Goal: Check status: Check status

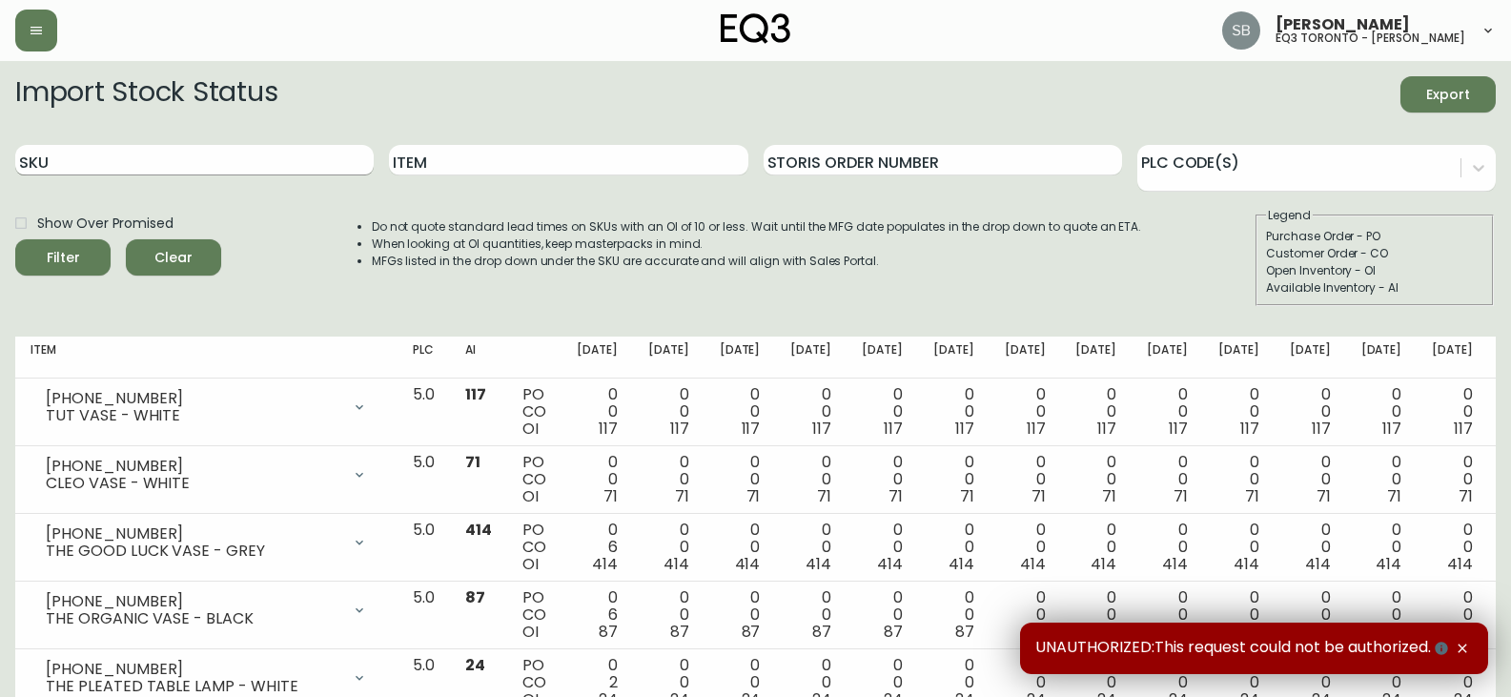
click at [191, 161] on input "SKU" at bounding box center [194, 160] width 359 height 31
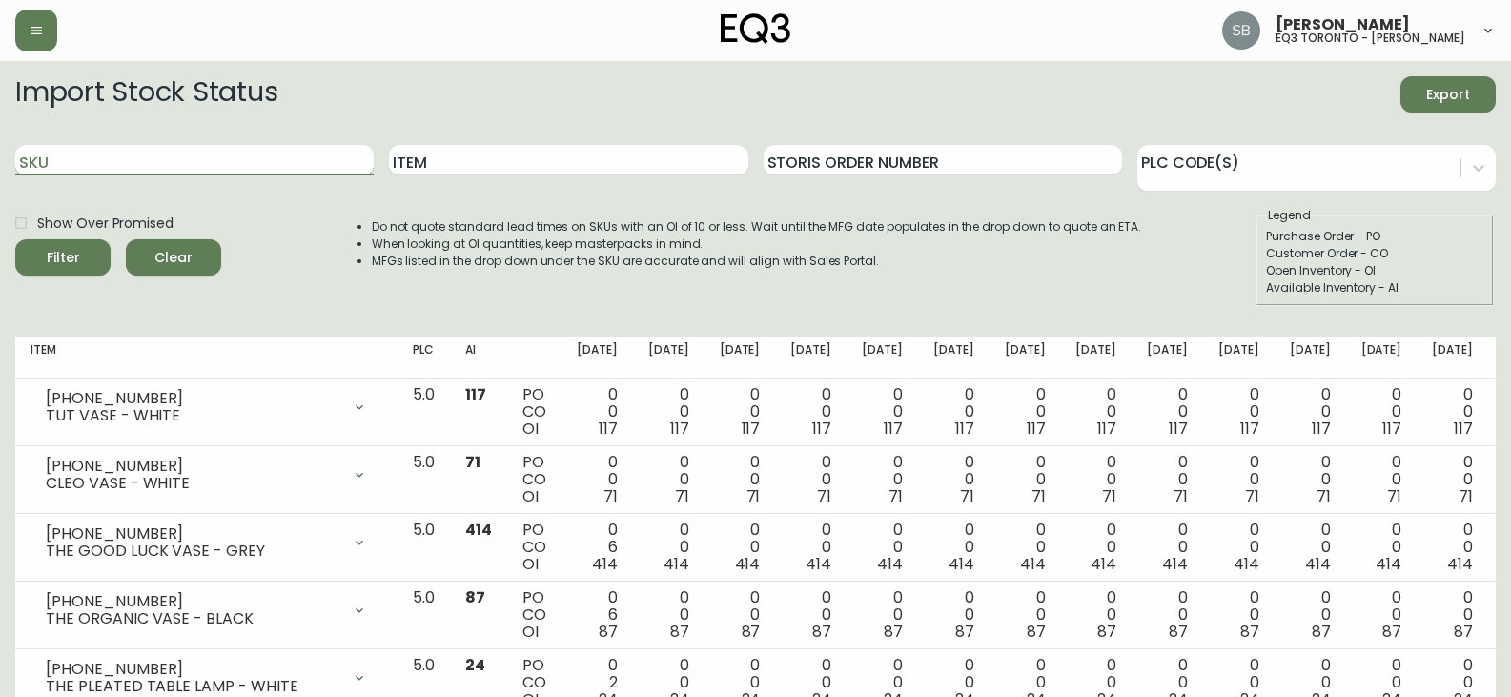
paste input "[PHONE_NUMBER]"
click at [15, 239] on button "Filter" at bounding box center [62, 257] width 95 height 36
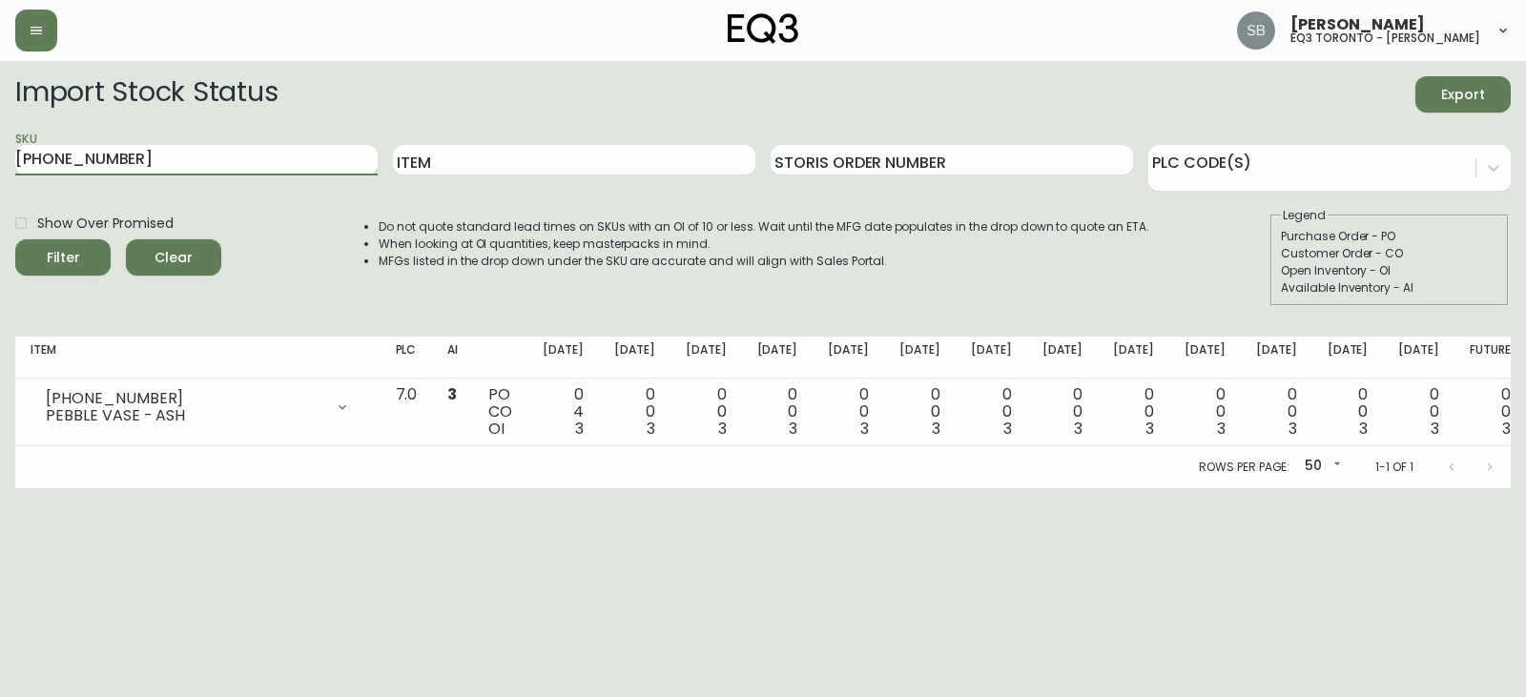
drag, startPoint x: 161, startPoint y: 158, endPoint x: 0, endPoint y: 160, distance: 161.1
click at [0, 160] on main "Import Stock Status Export SKU [PHONE_NUMBER] Item Storis Order Number PLC Code…" at bounding box center [763, 274] width 1526 height 427
paste input "8-2"
type input "[PHONE_NUMBER]"
click at [15, 239] on button "Filter" at bounding box center [62, 257] width 95 height 36
